Goal: Information Seeking & Learning: Learn about a topic

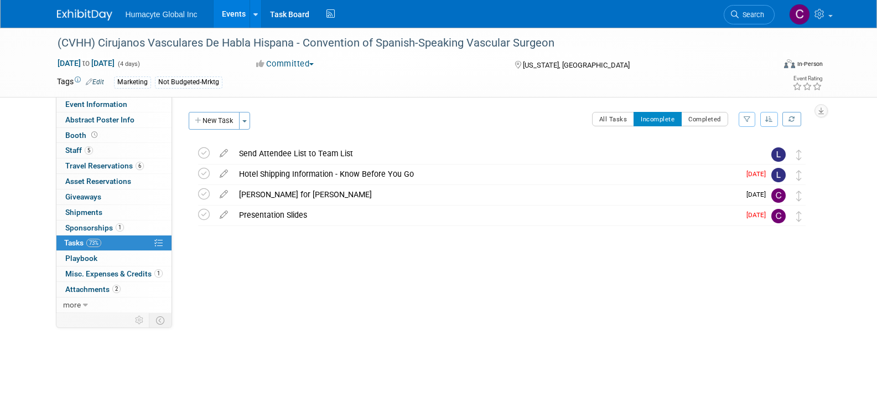
click at [238, 15] on link "Events" at bounding box center [234, 14] width 40 height 28
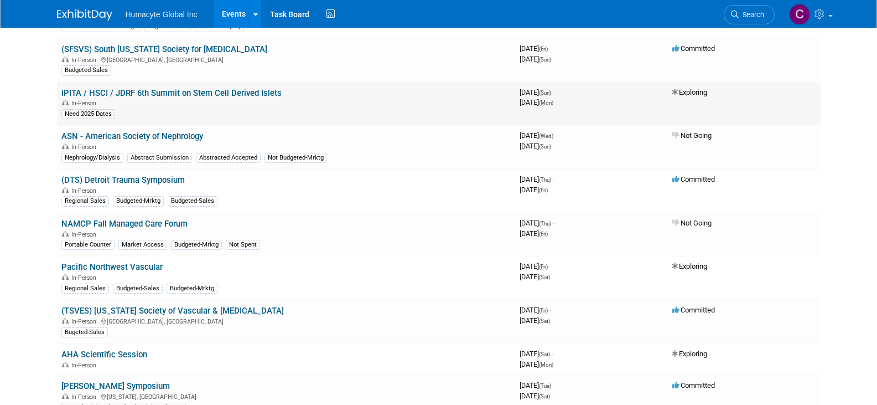
scroll to position [332, 0]
click at [170, 307] on link "(TSVES) [US_STATE] Society of Vascular & [MEDICAL_DATA]" at bounding box center [172, 310] width 222 height 10
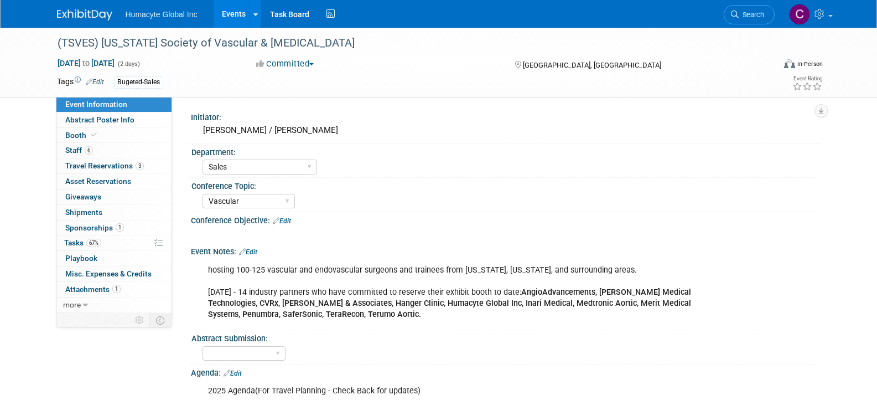
select select "Sales"
select select "Vascular"
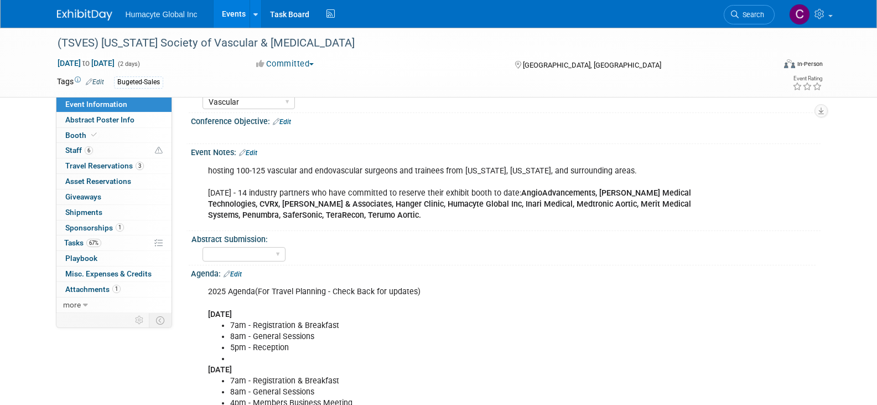
scroll to position [111, 0]
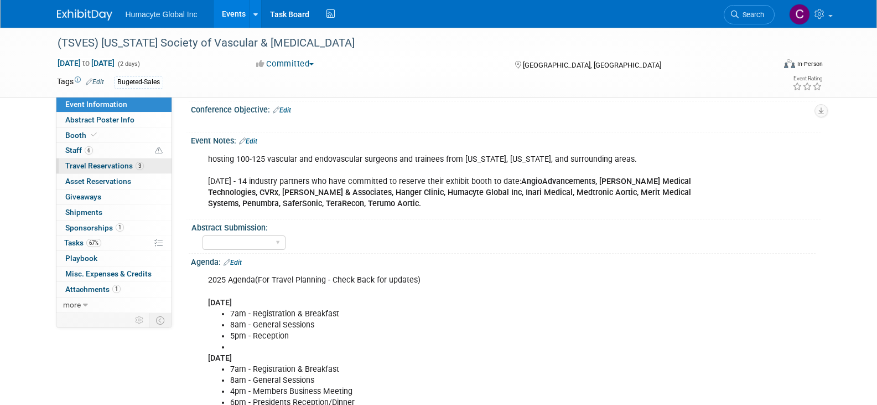
click at [78, 168] on span "Travel Reservations 3" at bounding box center [104, 165] width 79 height 9
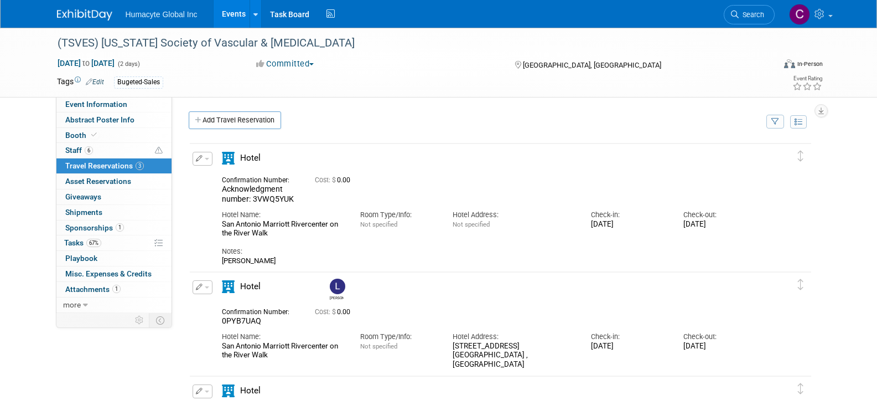
scroll to position [0, 0]
click at [86, 165] on span "Travel Reservations 3" at bounding box center [104, 165] width 79 height 9
click at [86, 287] on span "Attachments 1" at bounding box center [92, 288] width 55 height 9
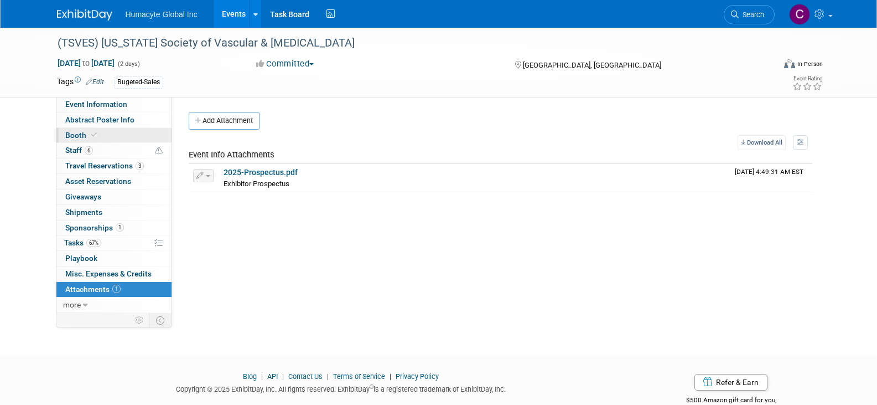
click at [70, 134] on span "Booth" at bounding box center [82, 135] width 34 height 9
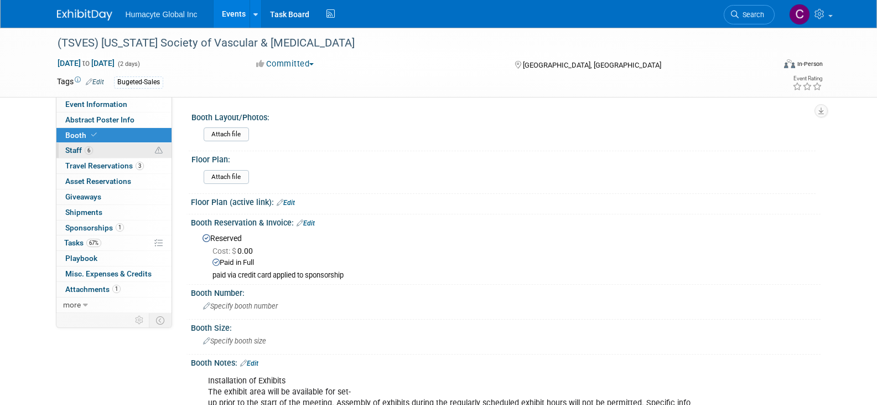
click at [71, 151] on span "Staff 6" at bounding box center [79, 150] width 28 height 9
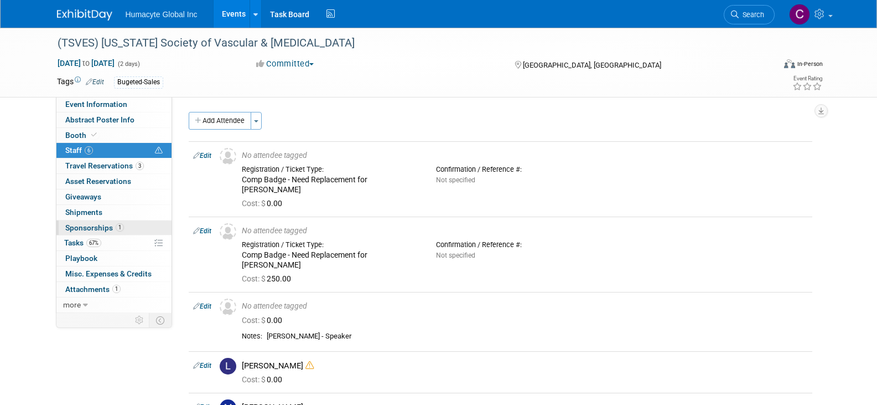
click at [88, 224] on span "Sponsorships 1" at bounding box center [94, 227] width 59 height 9
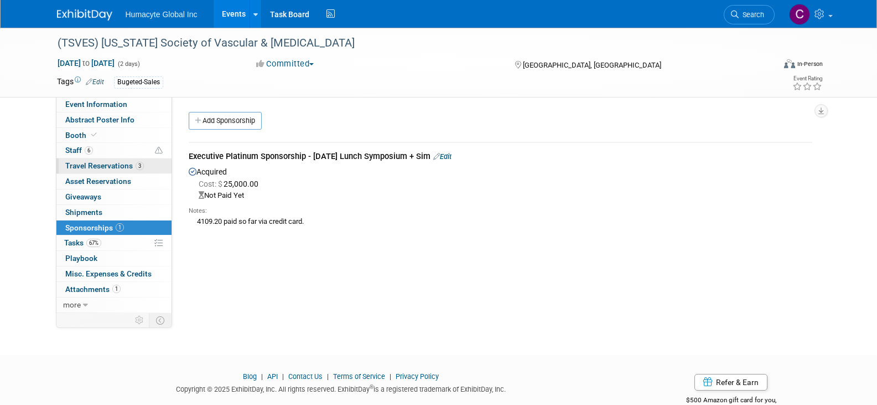
click at [96, 164] on span "Travel Reservations 3" at bounding box center [104, 165] width 79 height 9
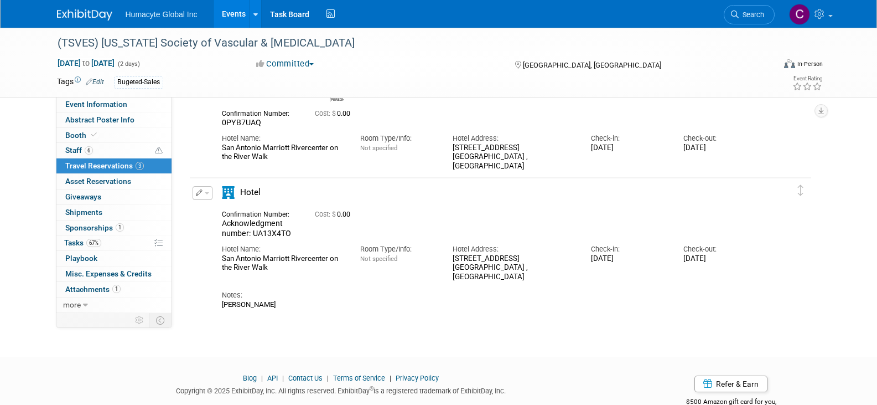
scroll to position [229, 0]
